Goal: Transaction & Acquisition: Purchase product/service

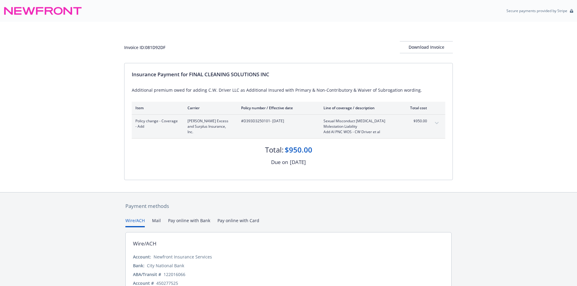
scroll to position [31, 0]
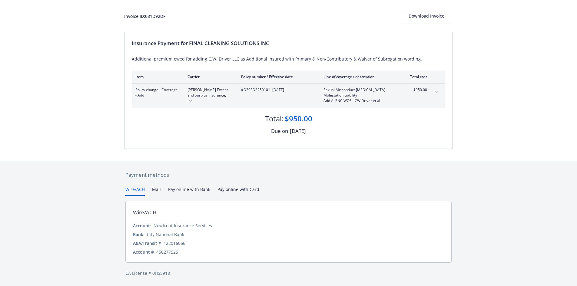
click at [186, 190] on button "Pay online with Bank" at bounding box center [189, 191] width 42 height 10
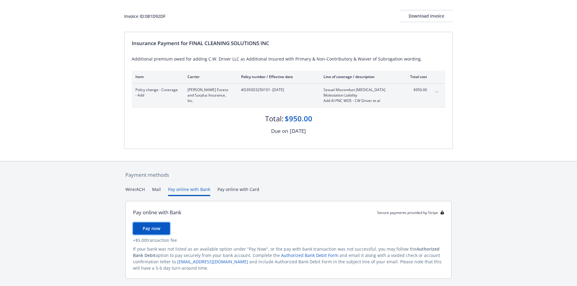
click at [149, 228] on span "Pay now" at bounding box center [152, 229] width 18 height 6
click at [231, 187] on div "Payment methods Wire/ACH Mail Pay online with Bank Pay online with Card Pay onl…" at bounding box center [288, 232] width 329 height 141
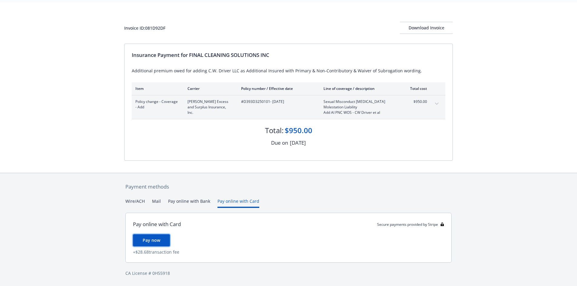
click at [154, 238] on span "Pay now" at bounding box center [152, 241] width 18 height 6
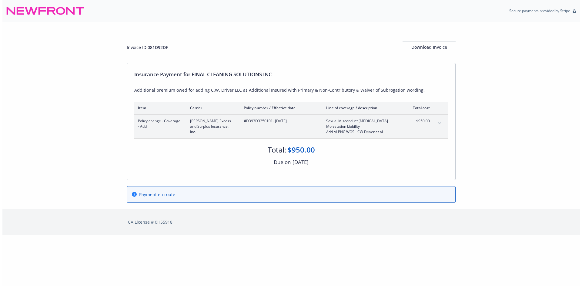
scroll to position [0, 0]
click at [426, 45] on div "Download Invoice" at bounding box center [429, 48] width 53 height 12
click at [431, 46] on div "Download Invoice" at bounding box center [429, 48] width 53 height 12
